Goal: Check status: Check status

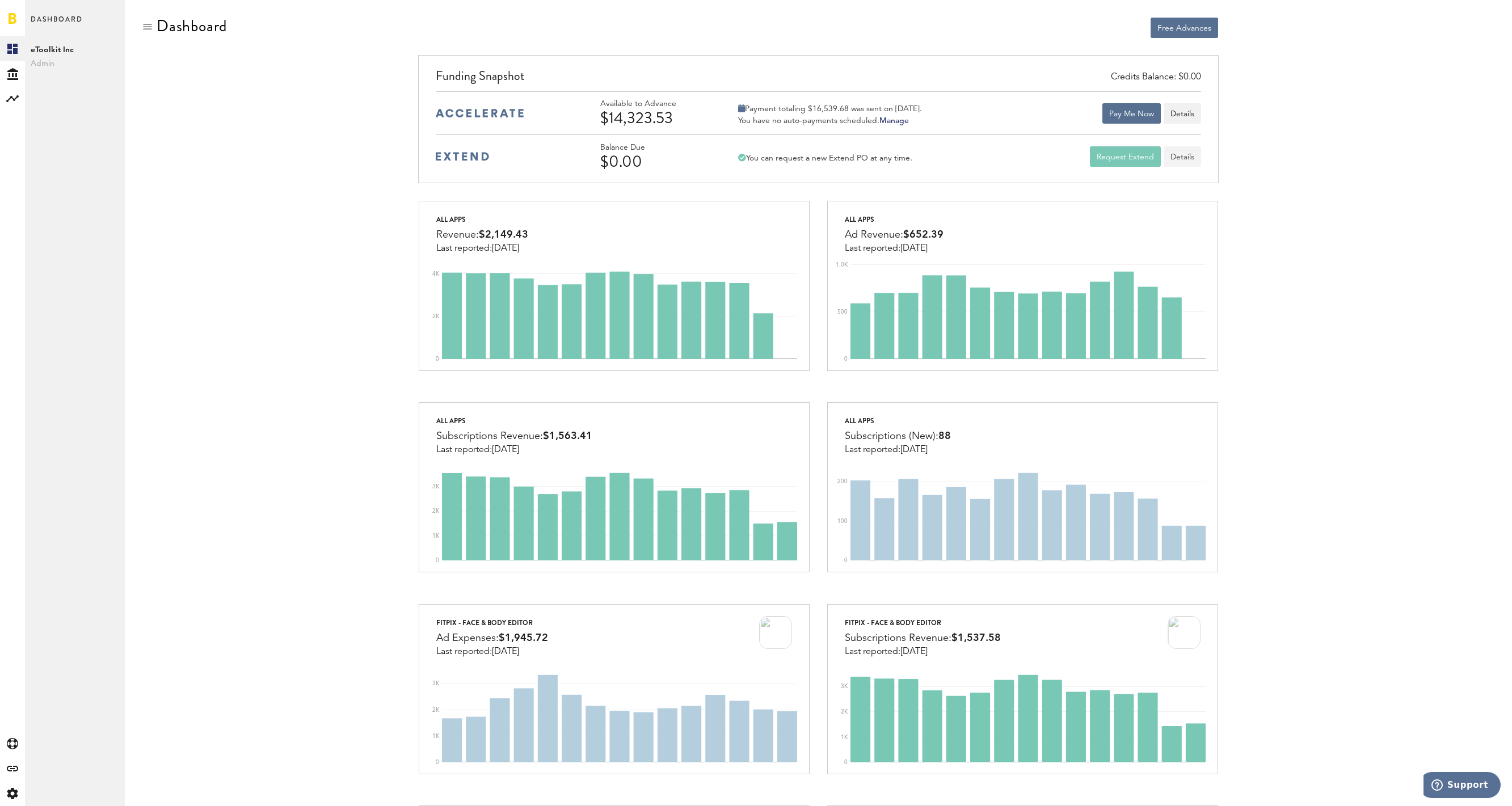
click at [1190, 161] on link "Details" at bounding box center [1183, 157] width 38 height 21
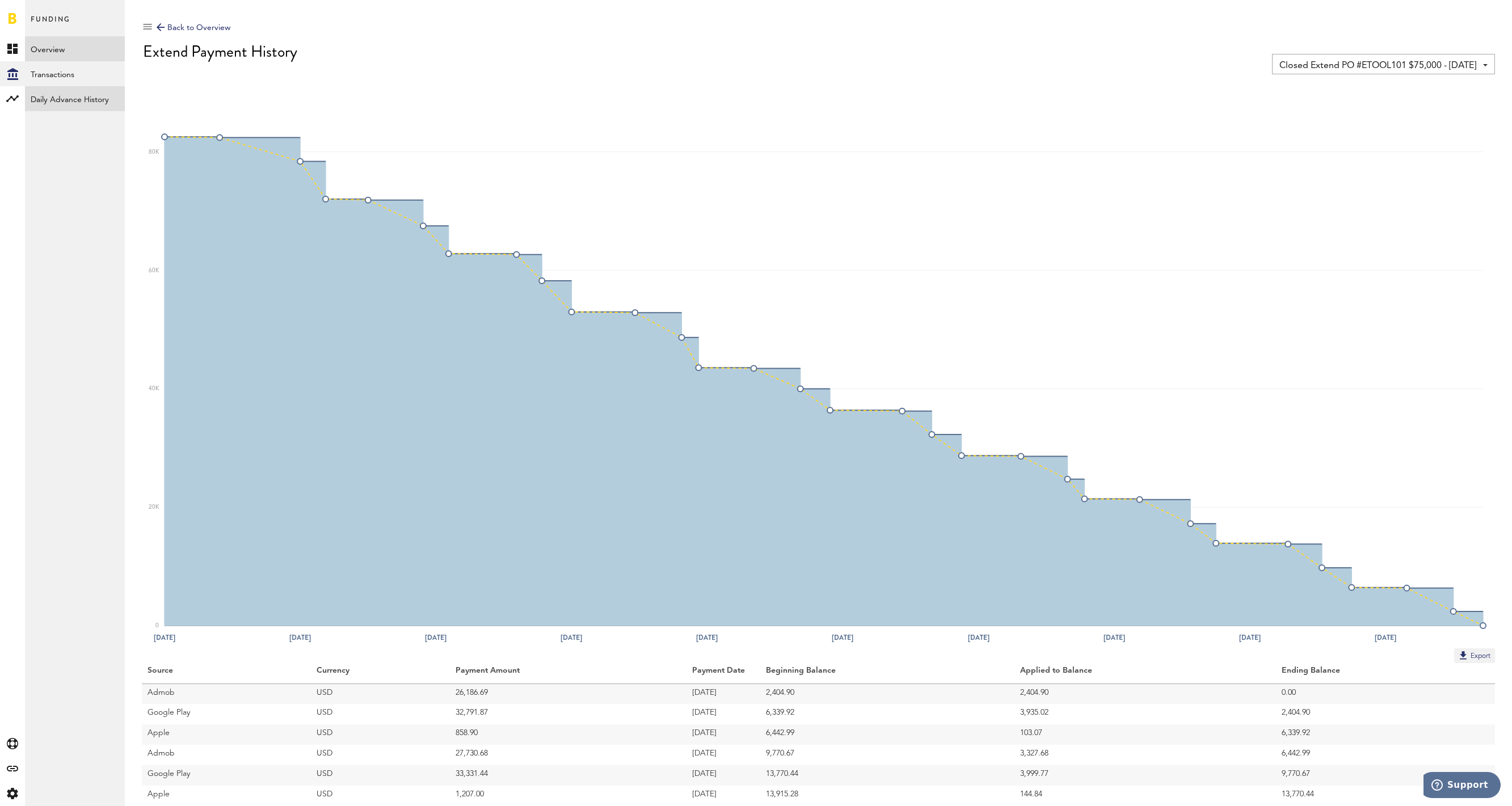
click at [72, 101] on link "Daily Advance History" at bounding box center [75, 98] width 100 height 25
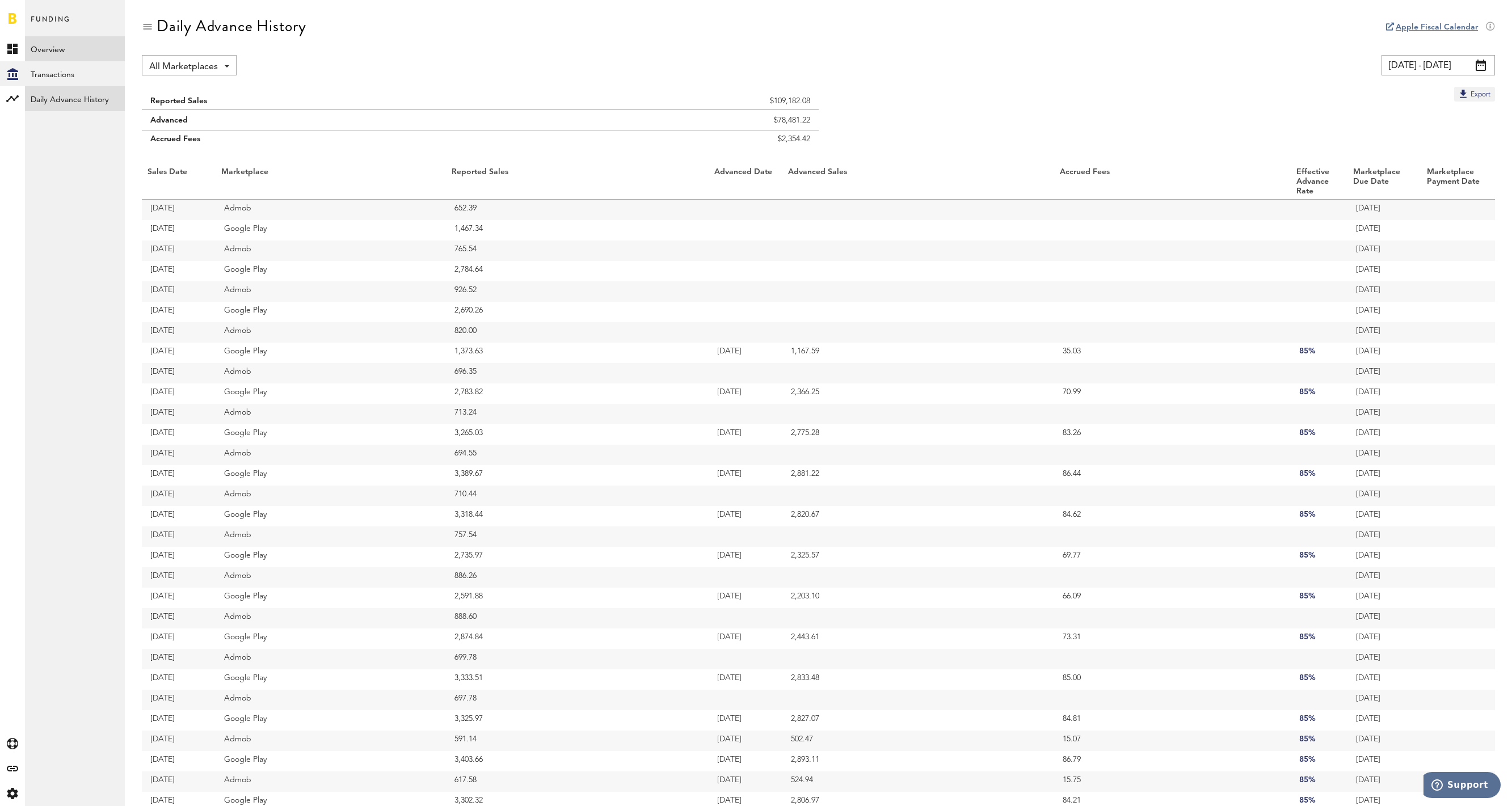
click at [61, 49] on link "Overview" at bounding box center [75, 49] width 100 height 25
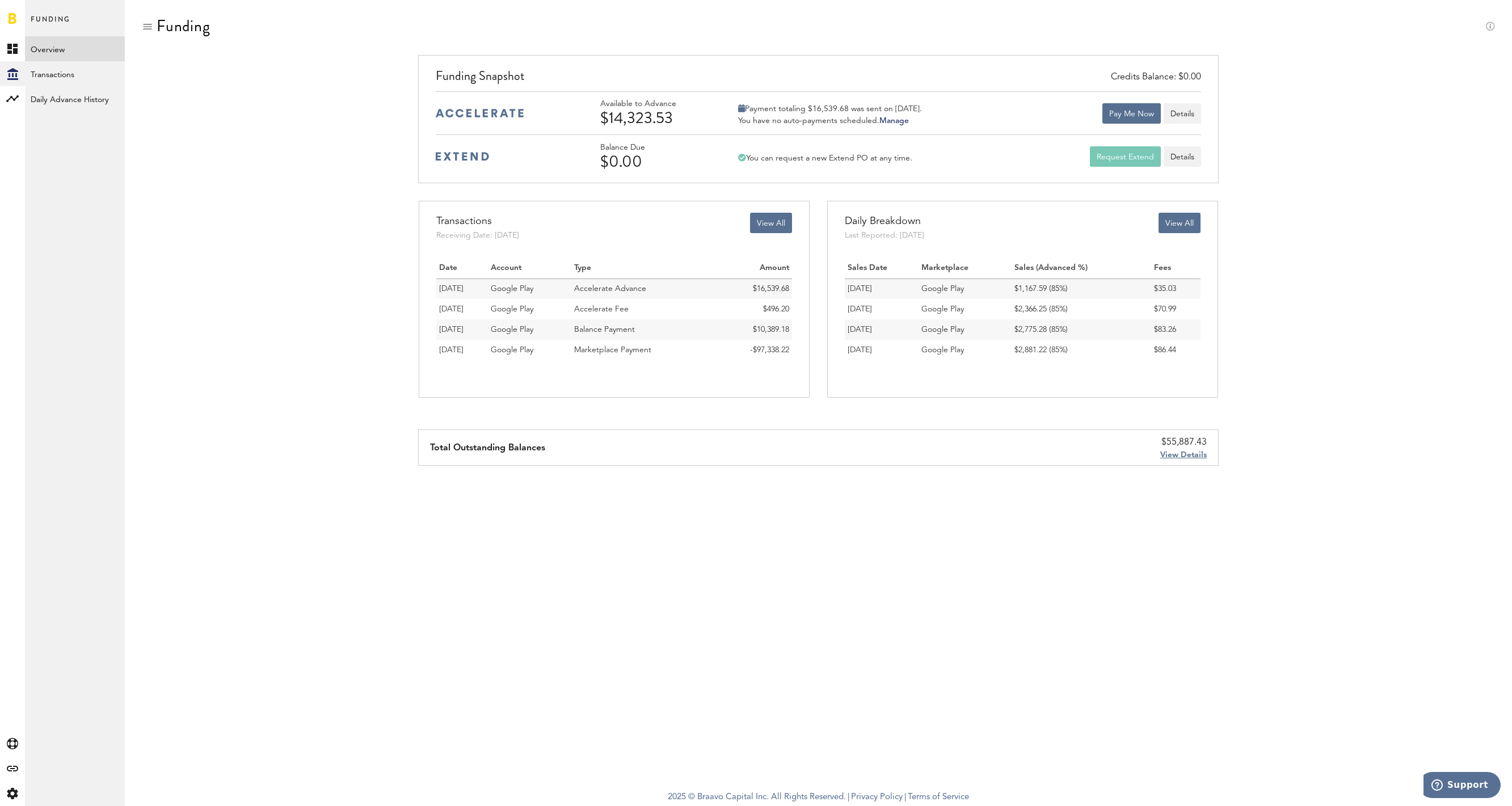
click at [11, 17] on link at bounding box center [12, 18] width 8 height 12
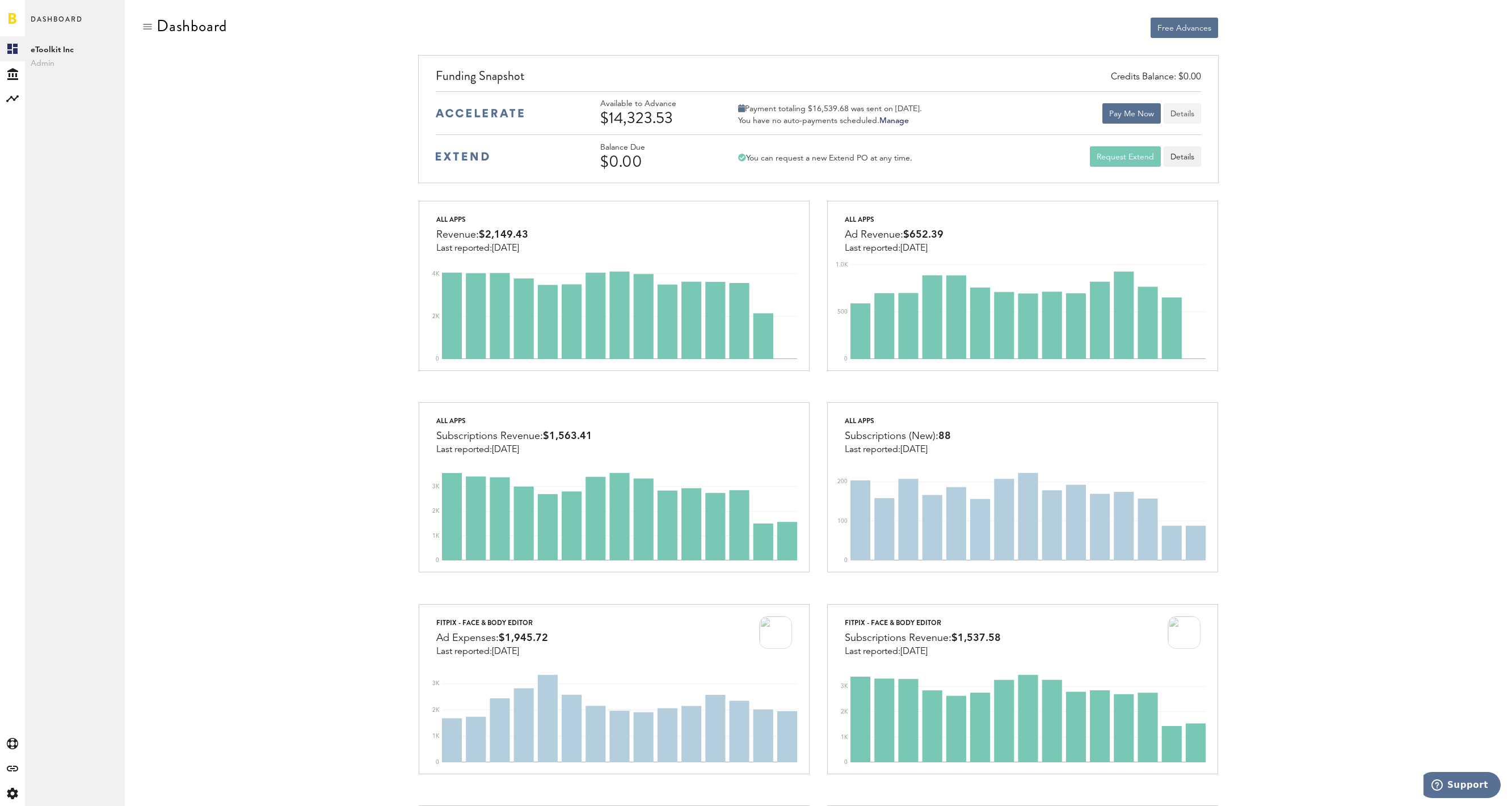
click at [1191, 112] on button "Details" at bounding box center [1183, 114] width 38 height 21
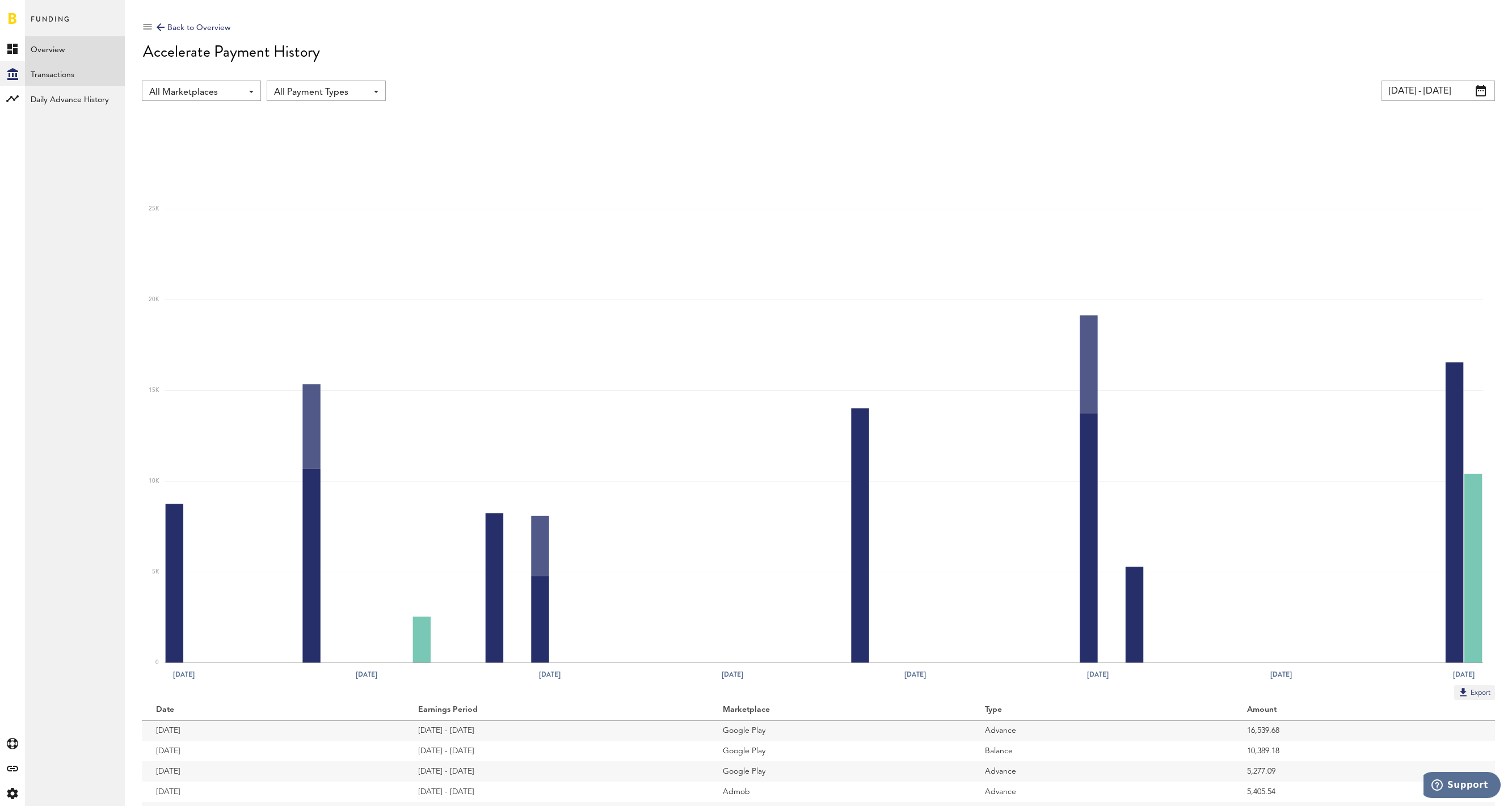
click at [71, 74] on link "Transactions" at bounding box center [75, 74] width 100 height 25
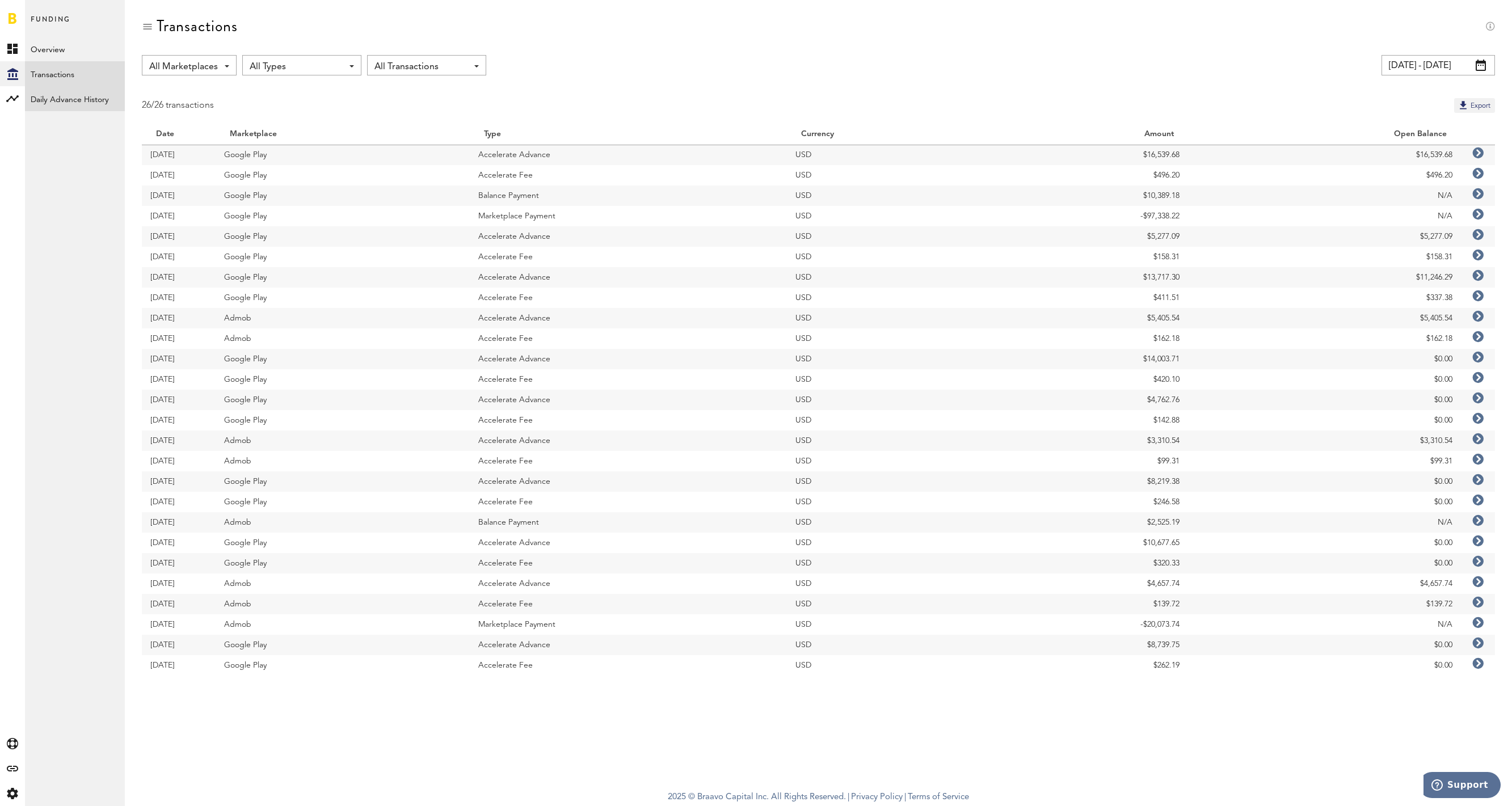
click at [71, 99] on link "Daily Advance History" at bounding box center [75, 98] width 100 height 25
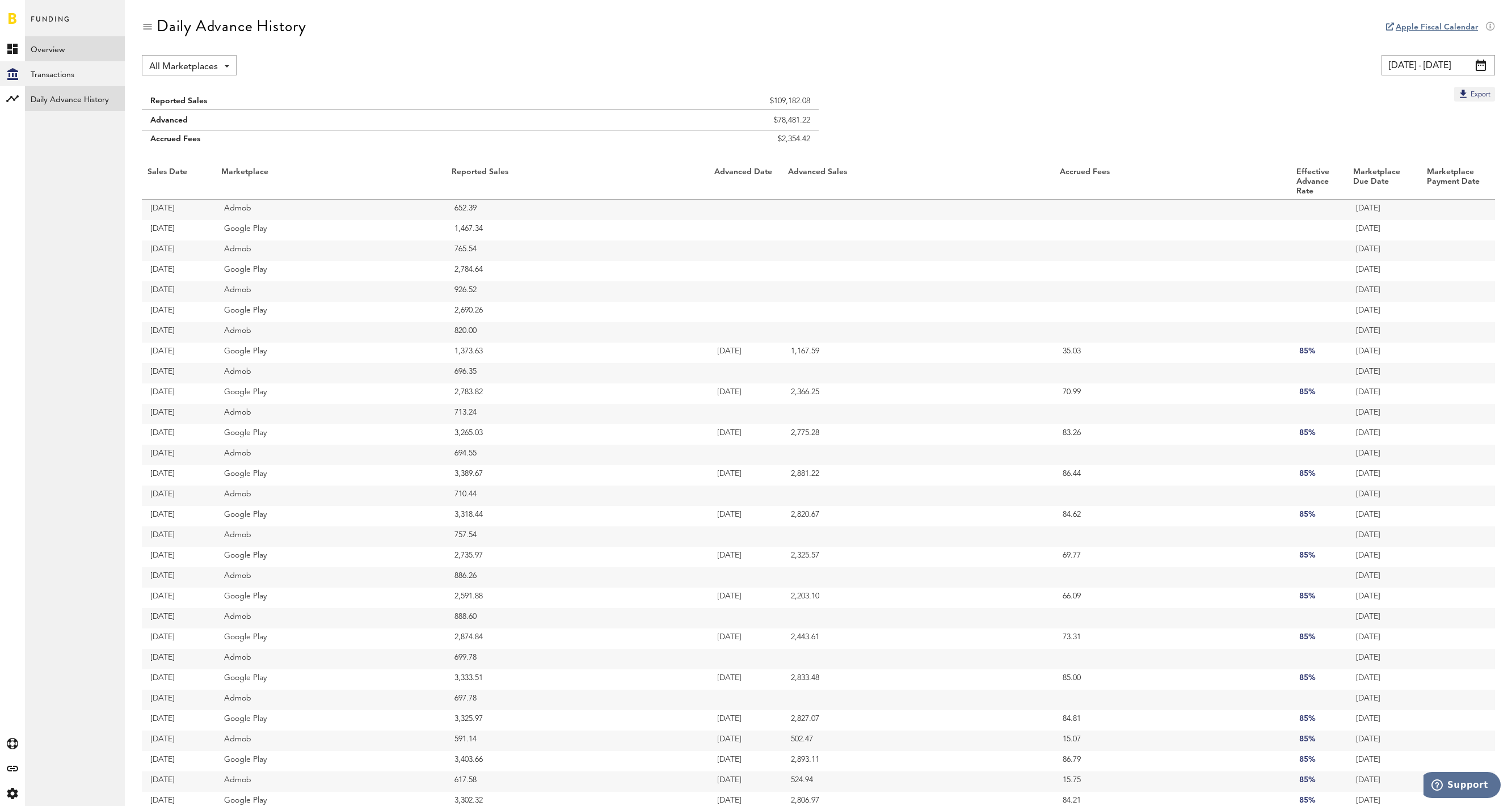
click at [52, 50] on link "Overview" at bounding box center [75, 49] width 100 height 25
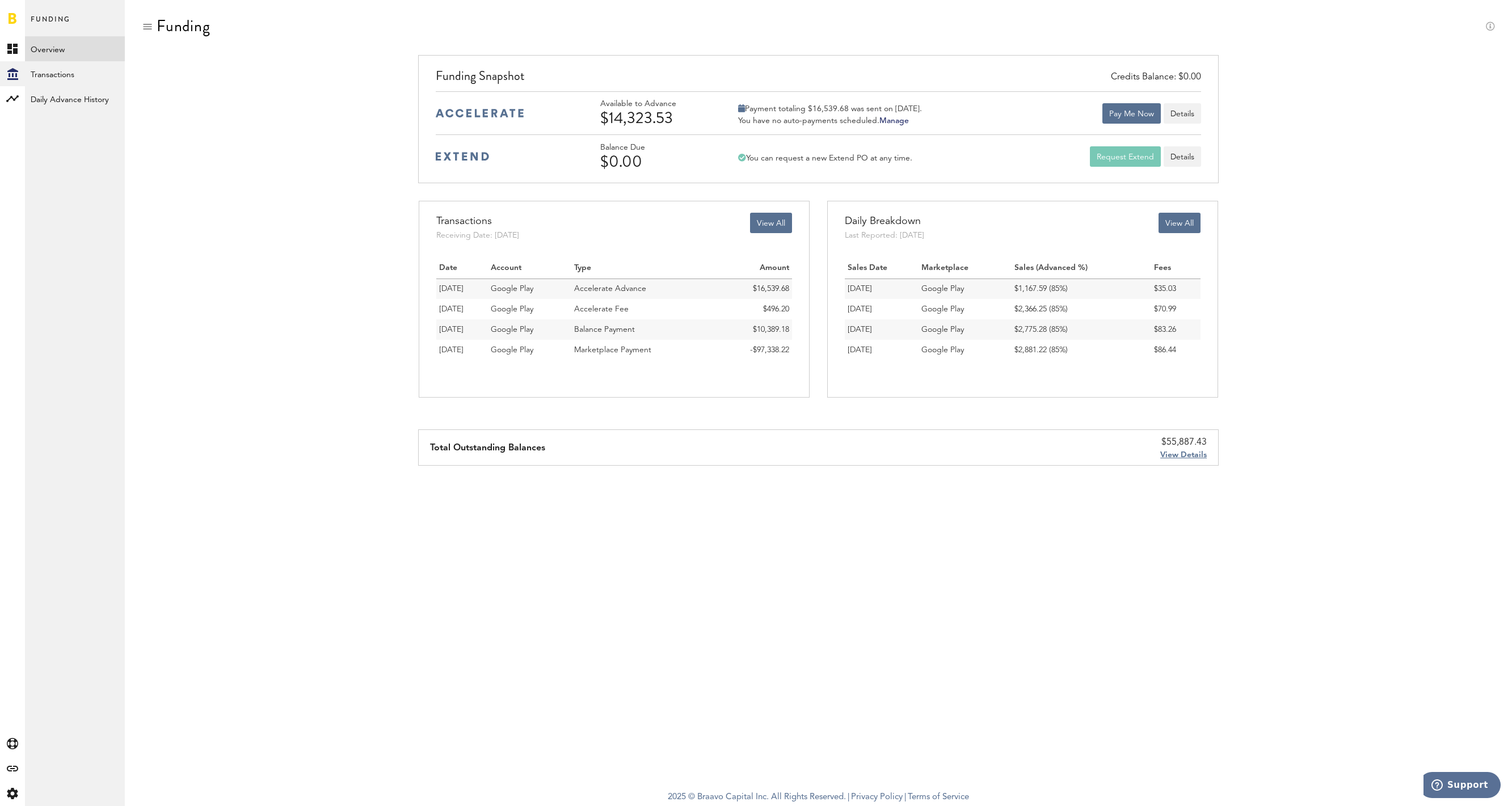
click at [12, 19] on link at bounding box center [12, 18] width 8 height 12
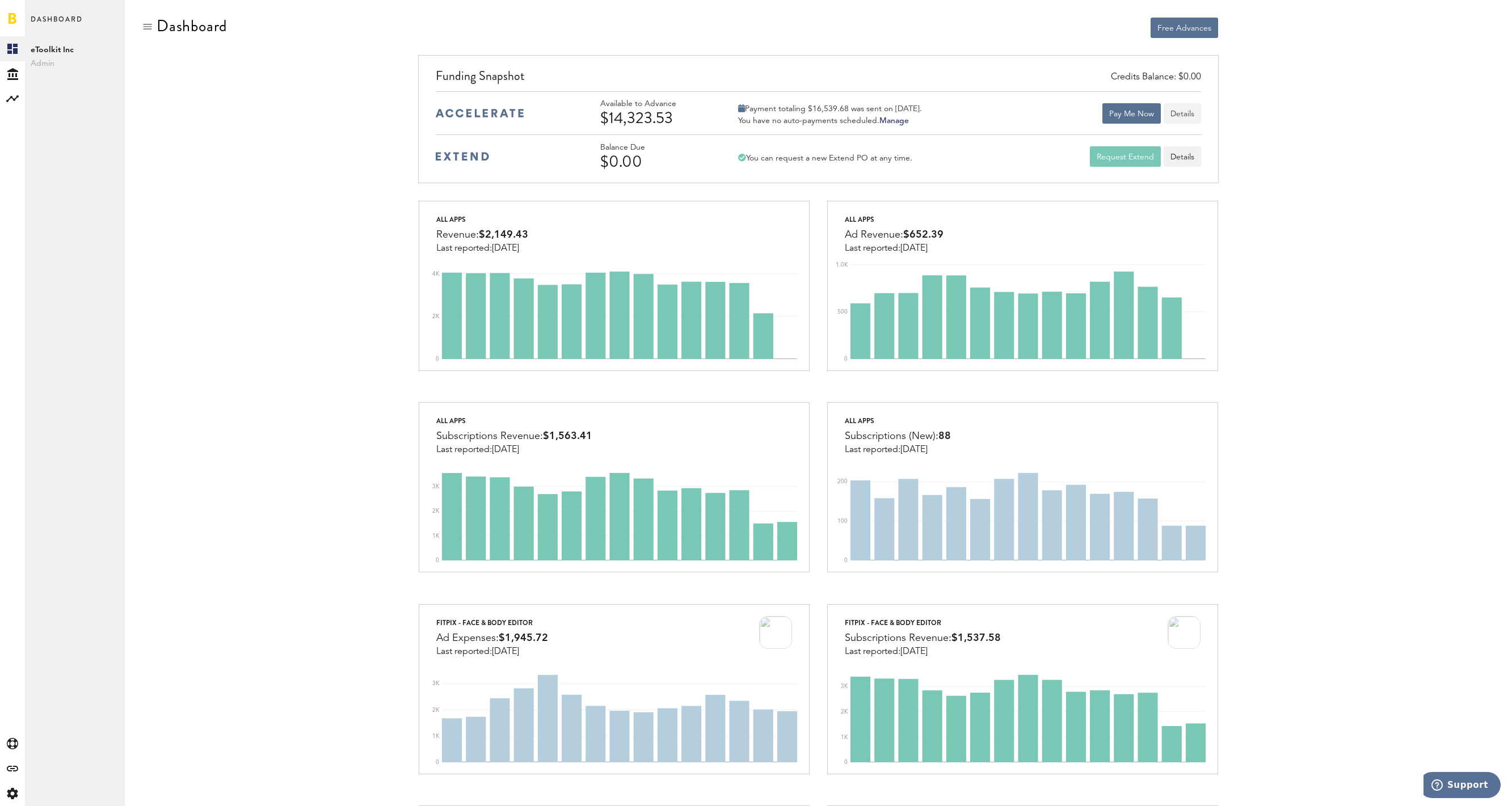
click at [1190, 114] on button "Details" at bounding box center [1183, 114] width 38 height 21
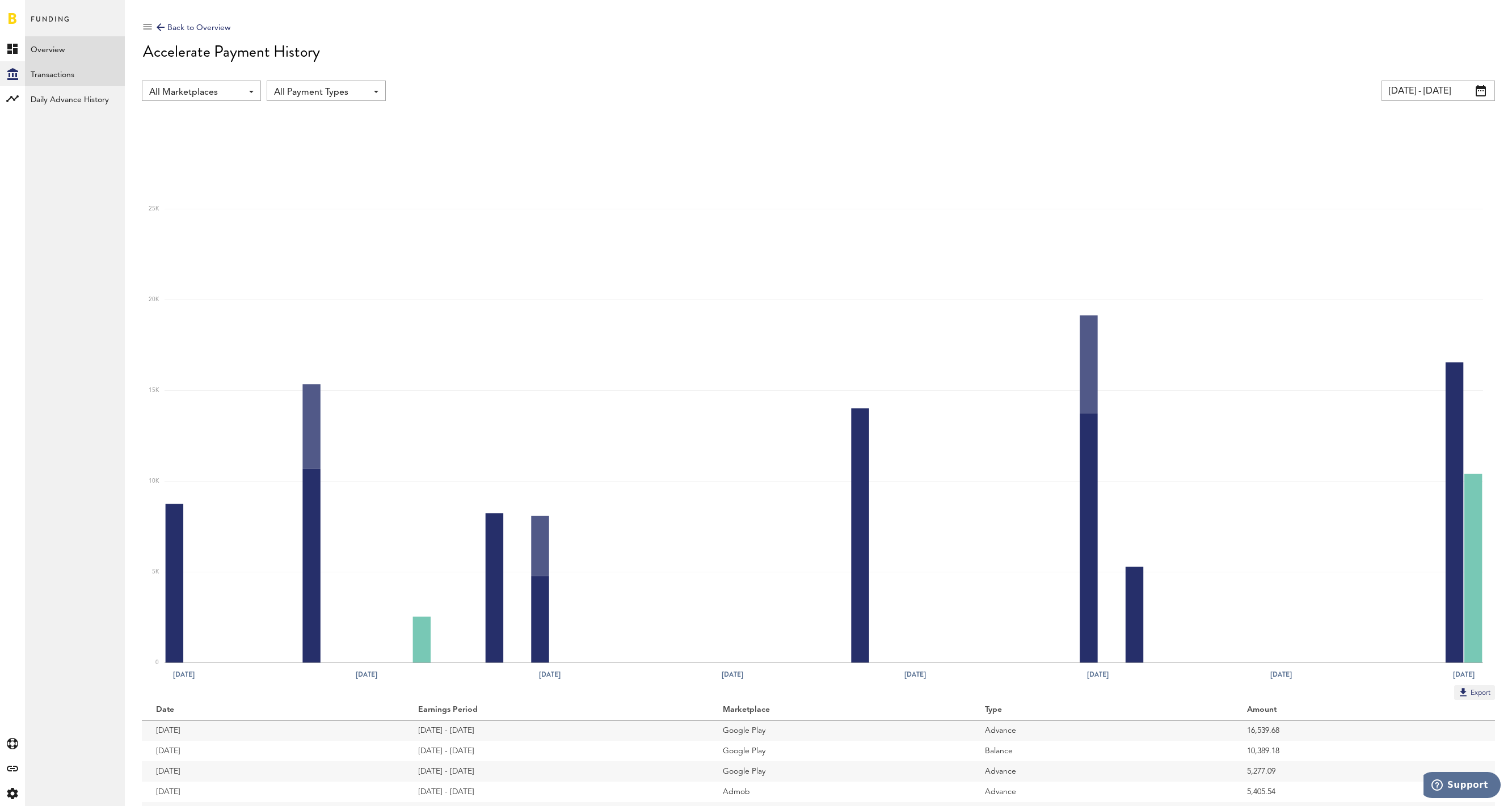
click at [58, 76] on link "Transactions" at bounding box center [75, 74] width 100 height 25
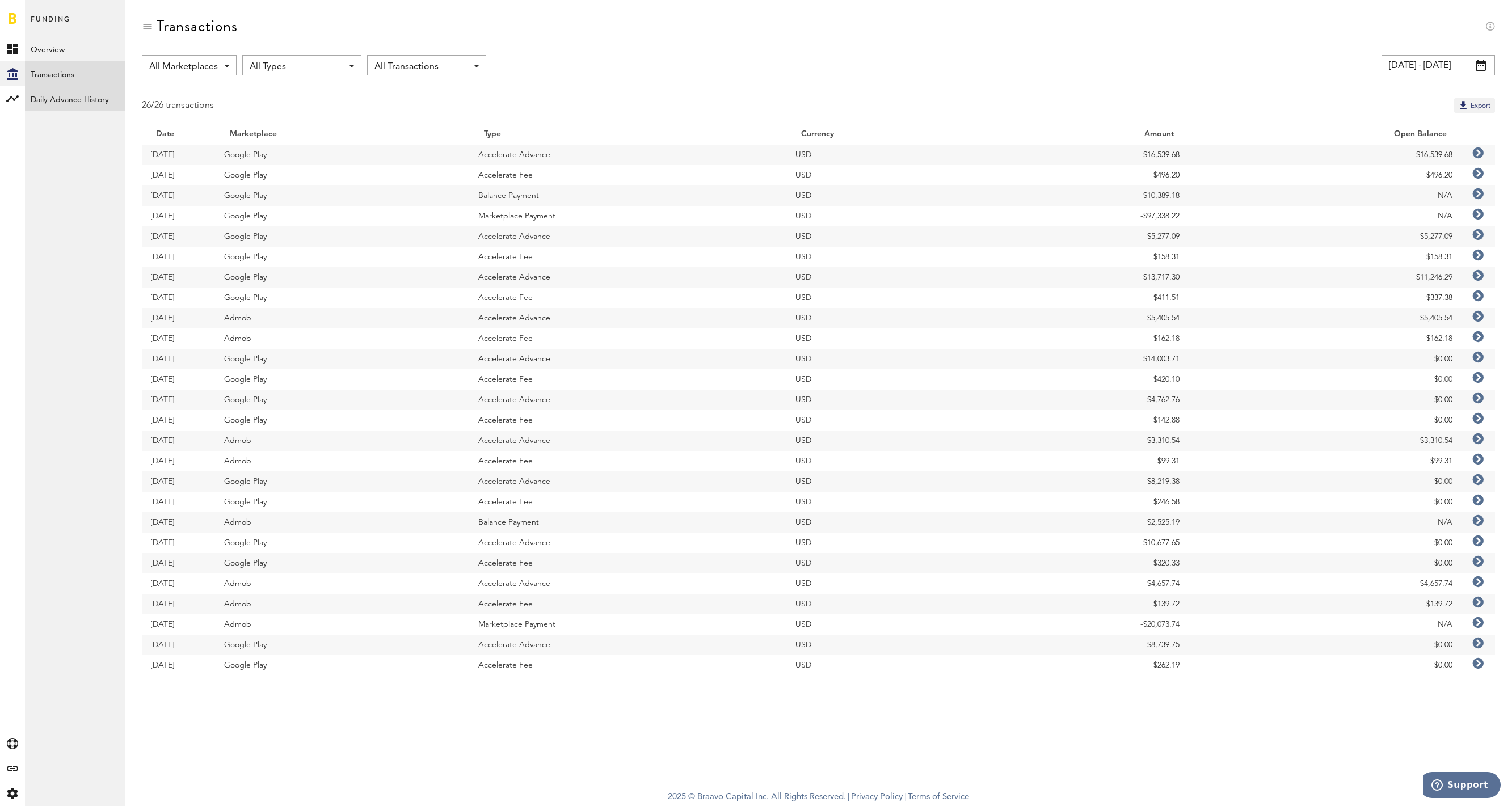
click at [85, 100] on link "Daily Advance History" at bounding box center [75, 98] width 100 height 25
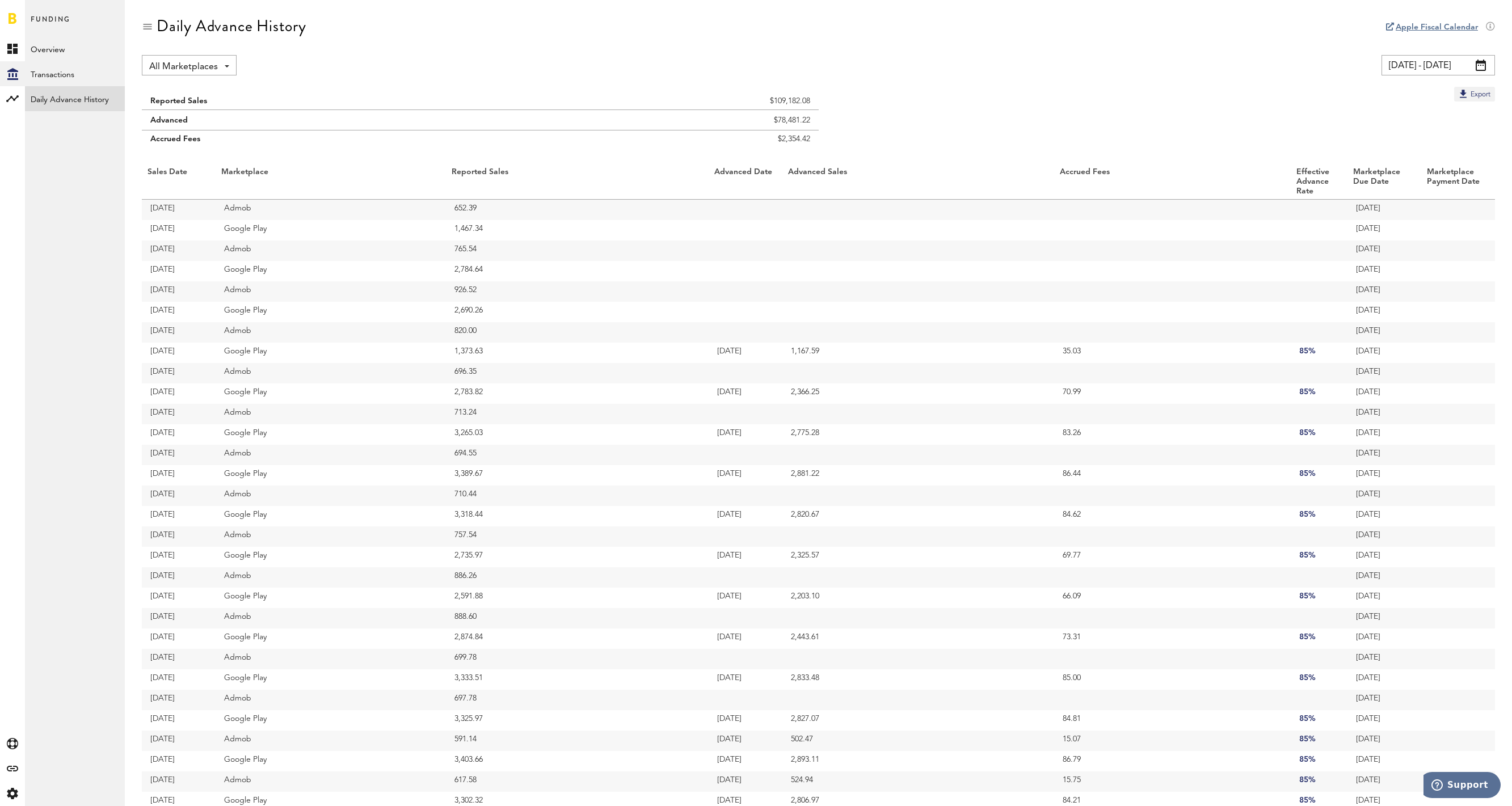
click at [15, 22] on link at bounding box center [12, 18] width 8 height 12
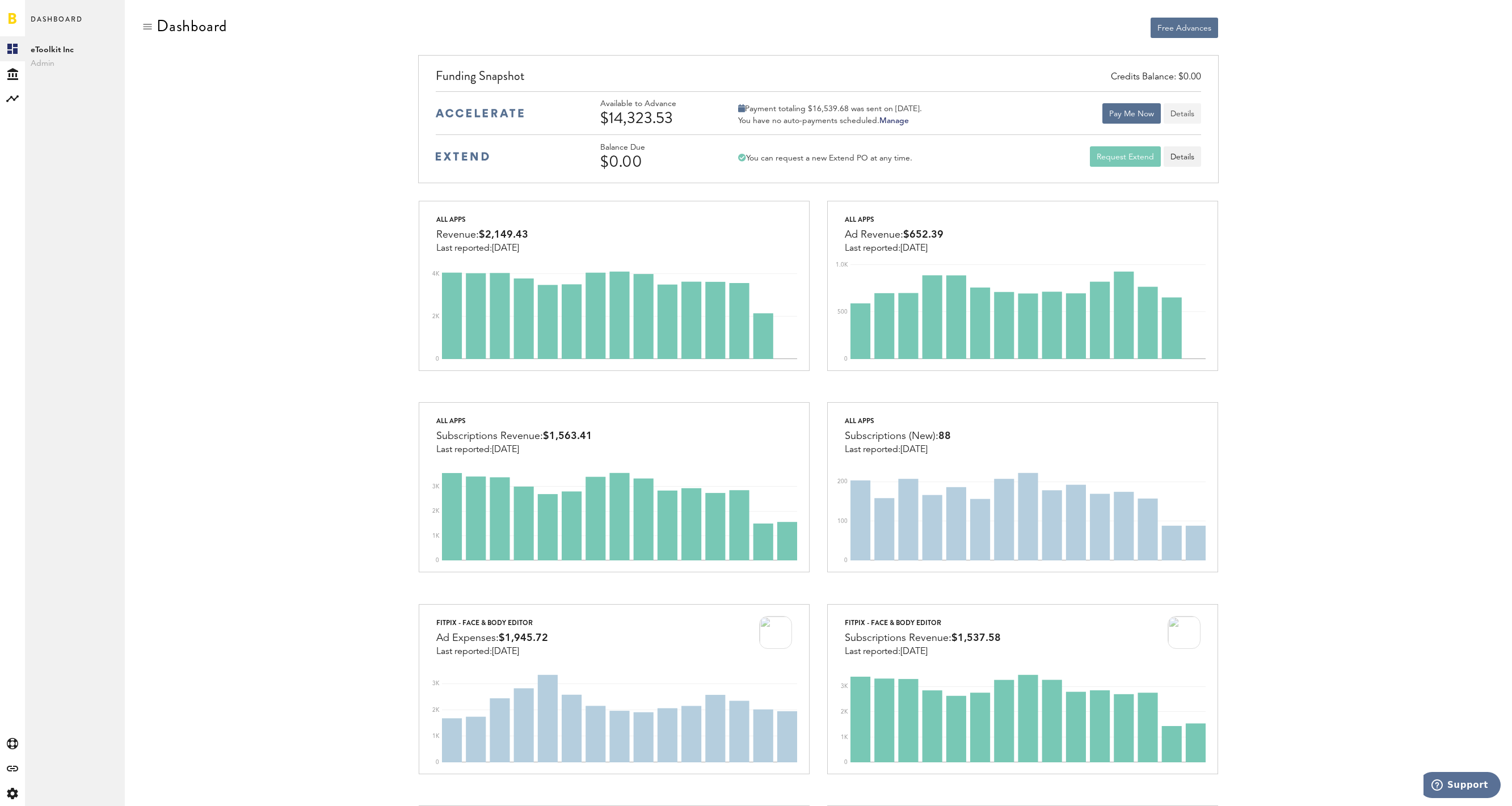
click at [1190, 116] on button "Details" at bounding box center [1183, 114] width 38 height 21
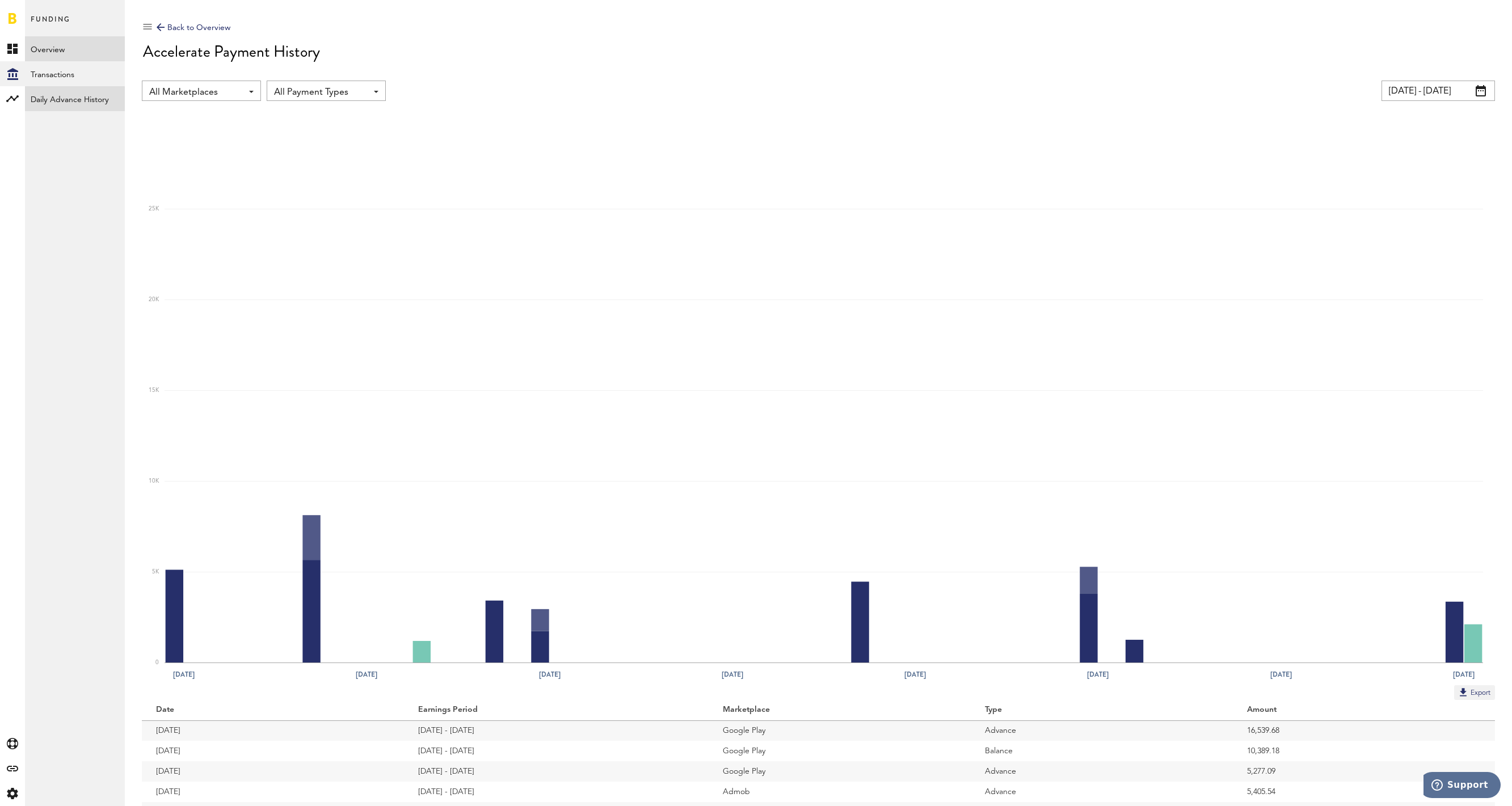
click at [92, 105] on link "Daily Advance History" at bounding box center [75, 98] width 100 height 25
